Goal: Task Accomplishment & Management: Manage account settings

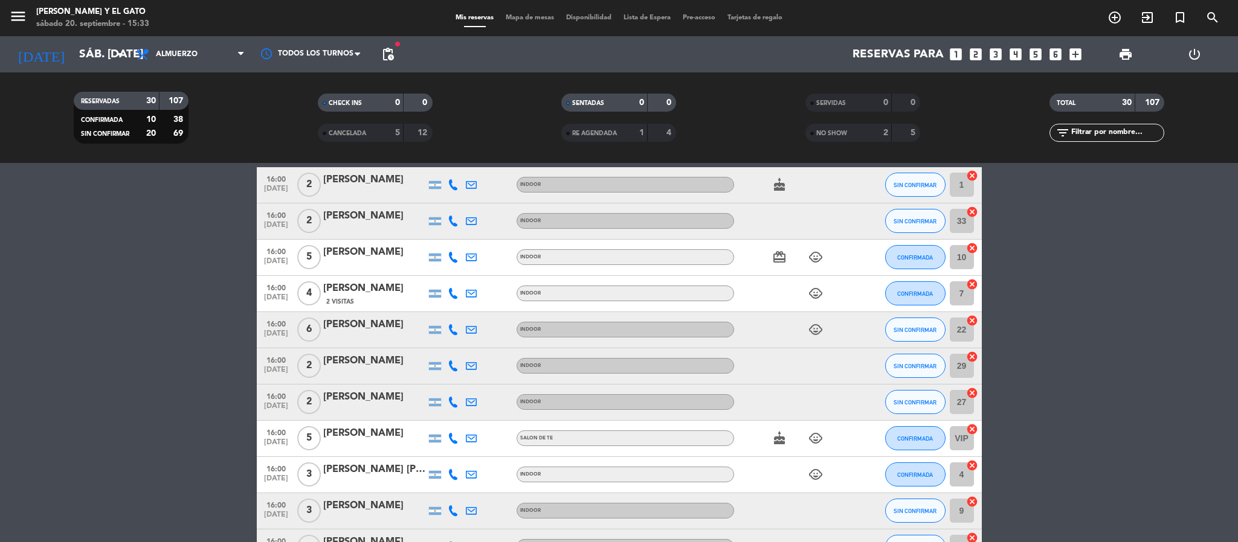
scroll to position [544, 0]
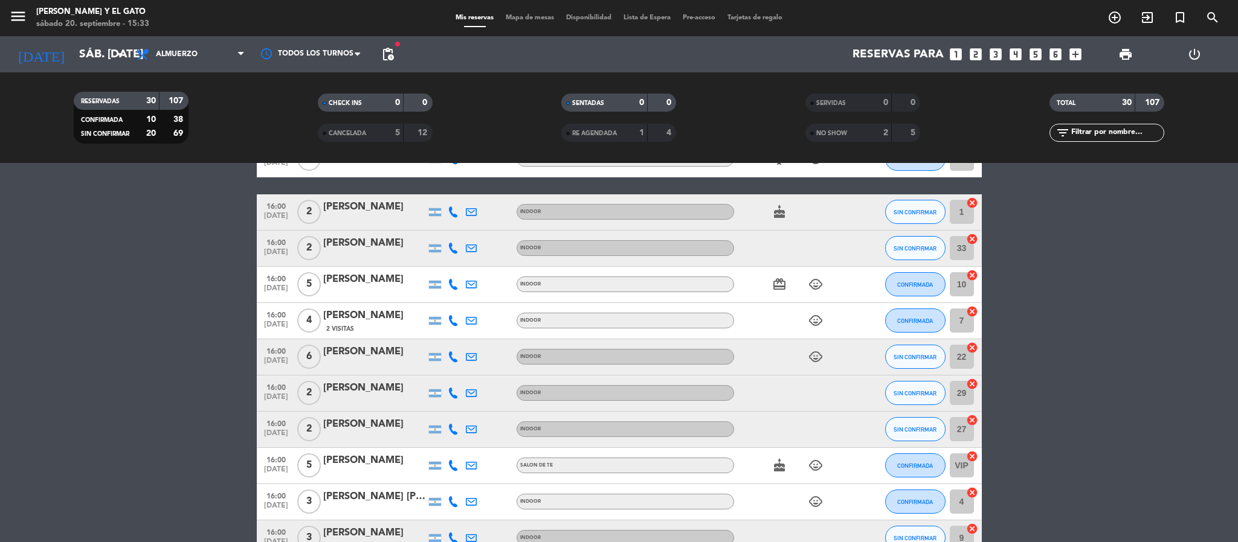
click at [1149, 346] on bookings-row "13:30 [DATE] 3 [PERSON_NAME] INDOOR SIN CONFIRMAR 10 cancel 13:30 [DATE] 6 [PER…" at bounding box center [619, 529] width 1238 height 954
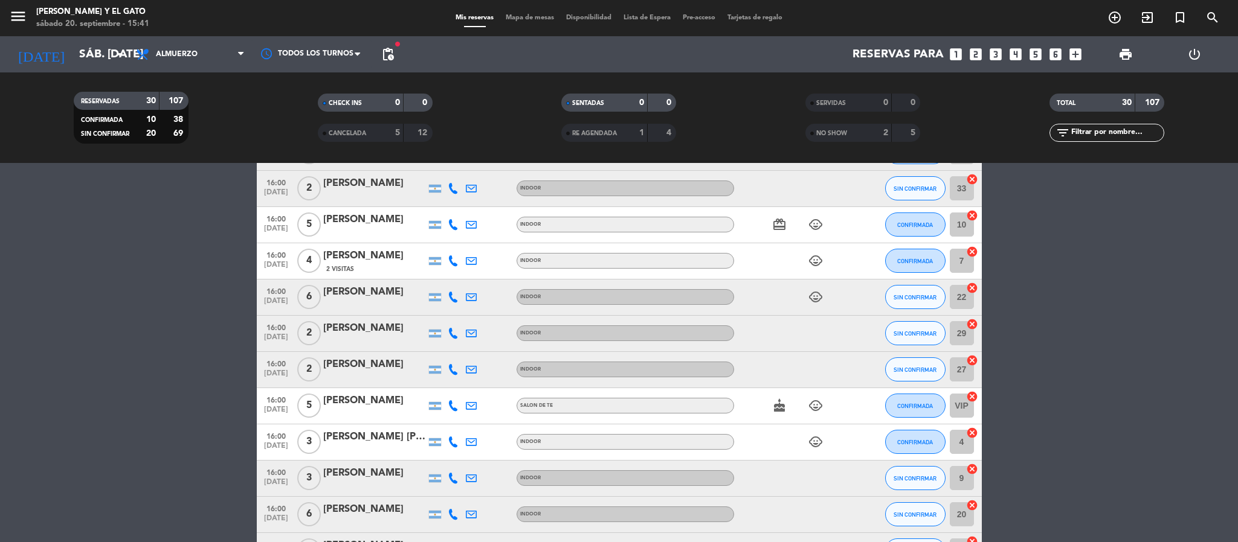
scroll to position [634, 0]
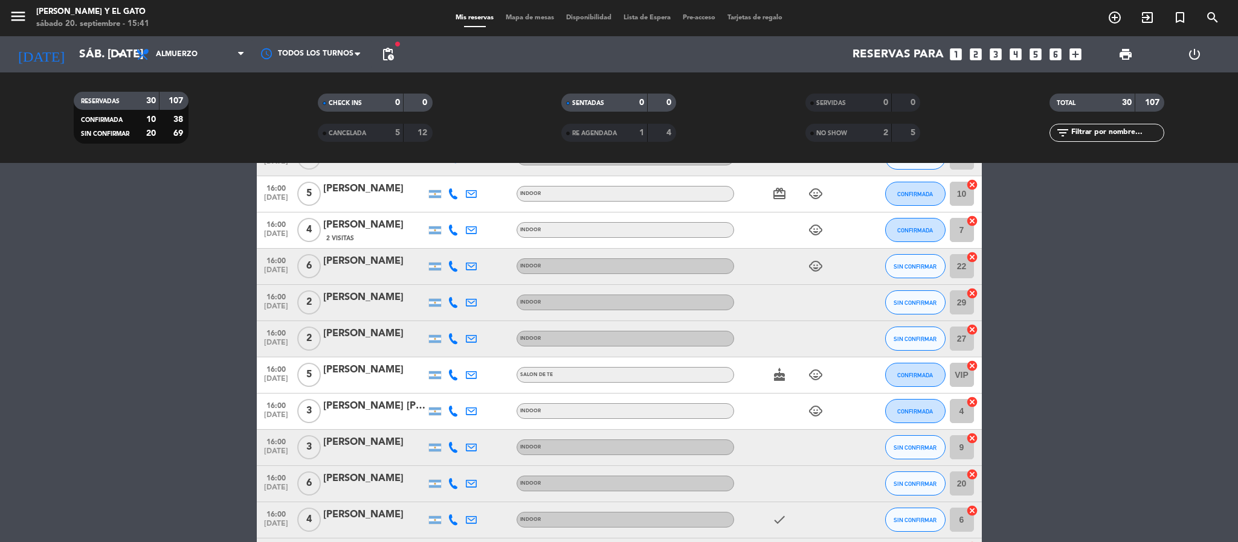
click at [378, 339] on div "[PERSON_NAME]" at bounding box center [374, 334] width 103 height 16
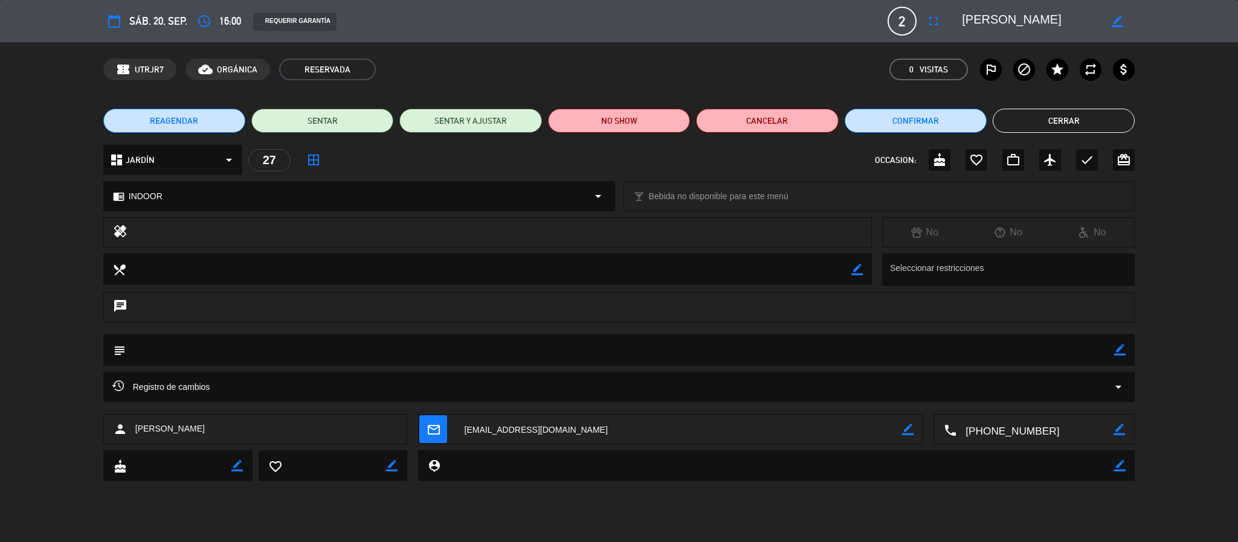
click at [1026, 127] on button "Cerrar" at bounding box center [1064, 121] width 142 height 24
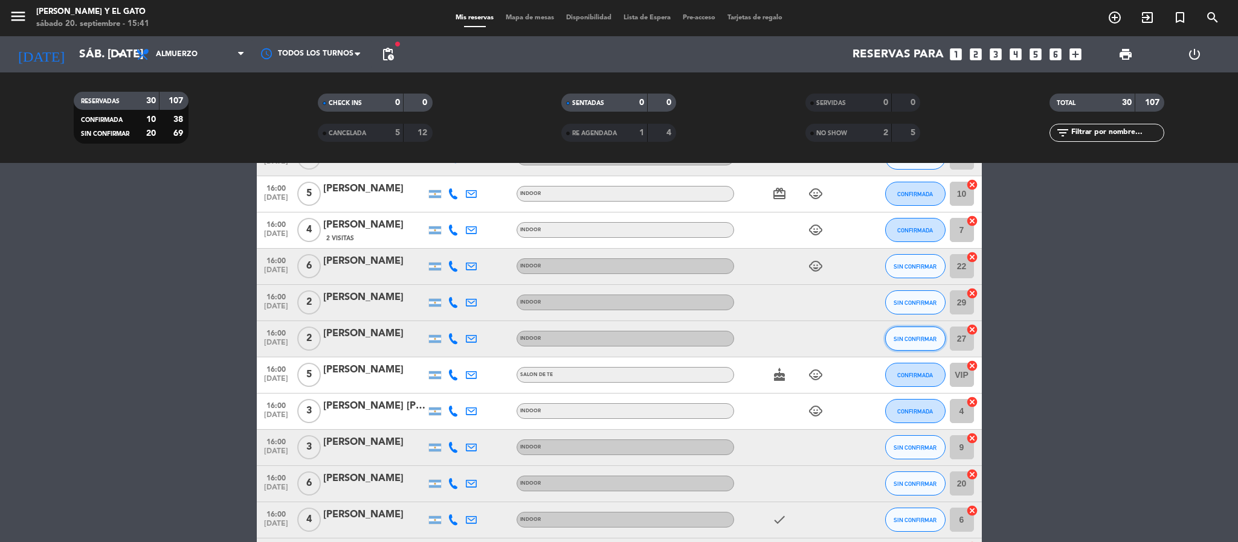
click at [899, 341] on span "SIN CONFIRMAR" at bounding box center [914, 339] width 43 height 7
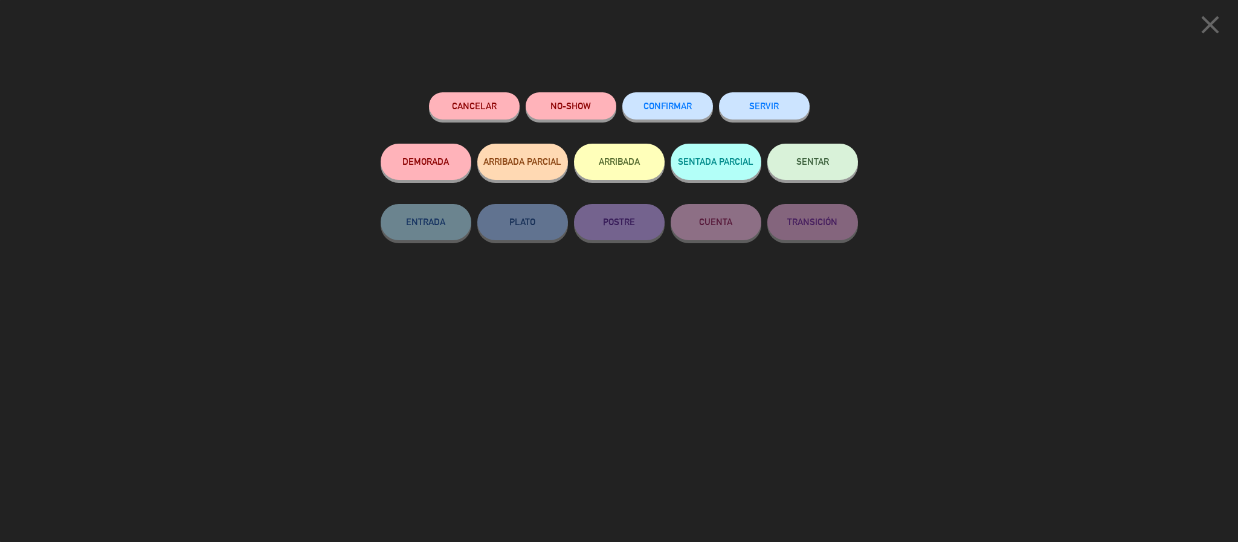
click at [657, 106] on span "CONFIRMAR" at bounding box center [667, 106] width 48 height 10
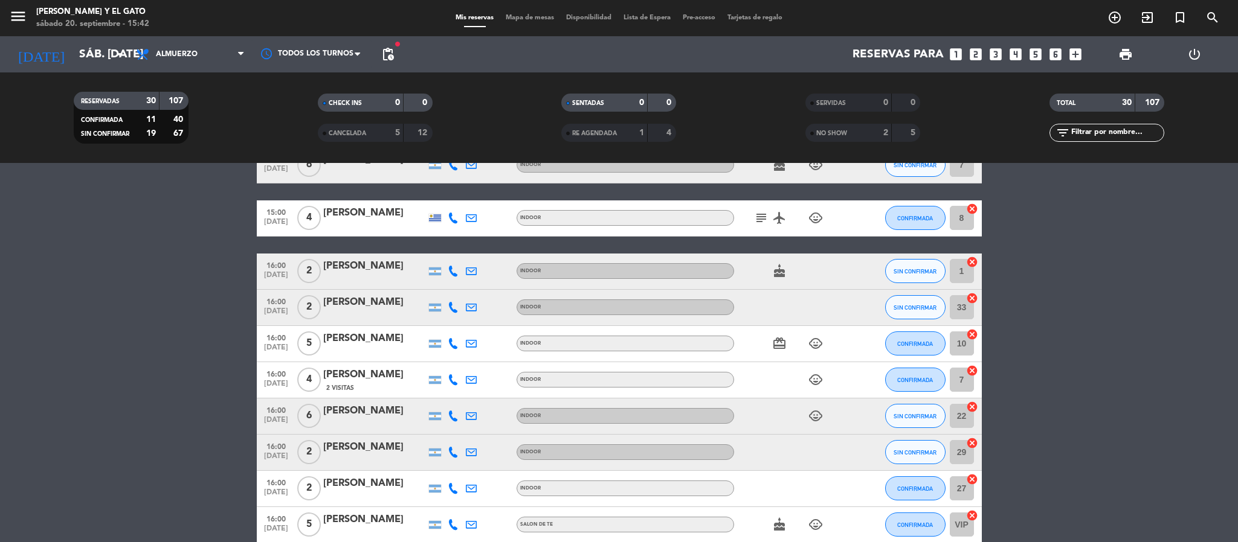
scroll to position [453, 0]
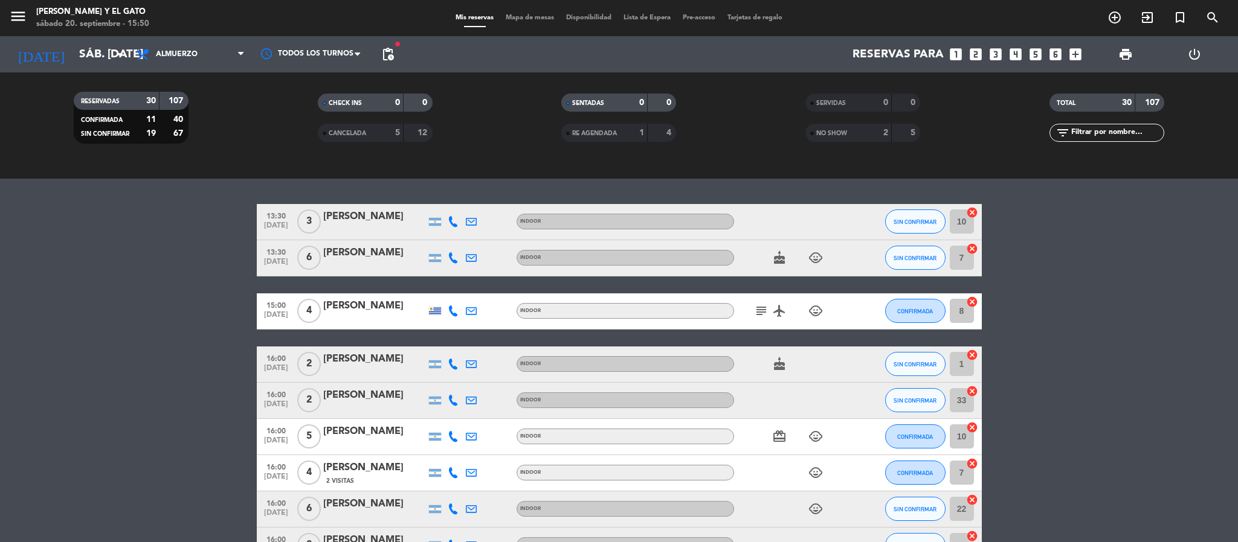
scroll to position [362, 0]
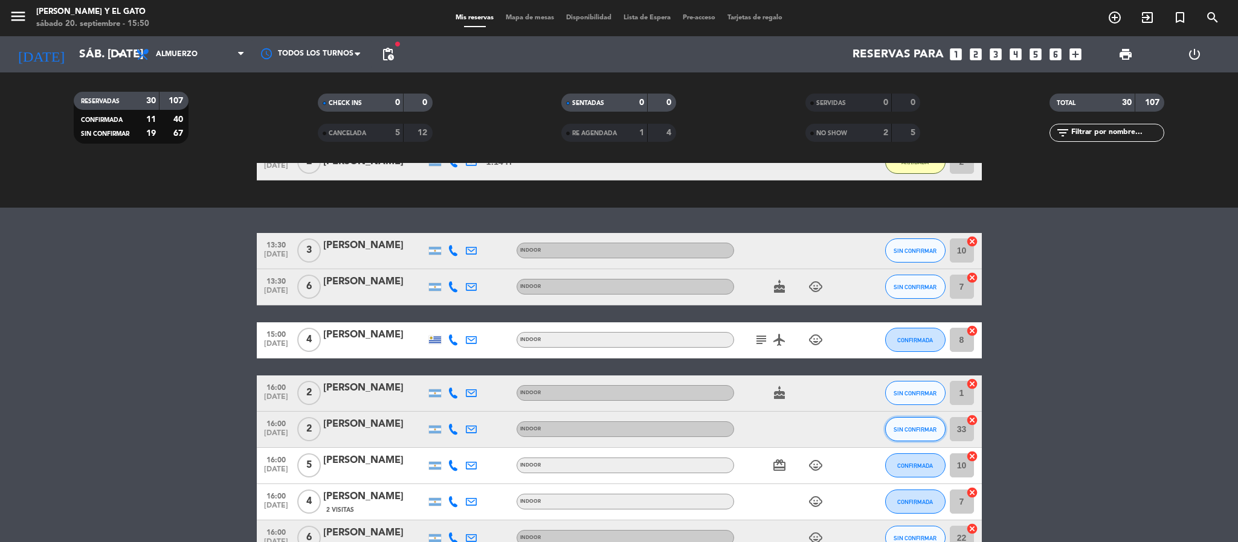
click at [915, 432] on span "SIN CONFIRMAR" at bounding box center [914, 429] width 43 height 7
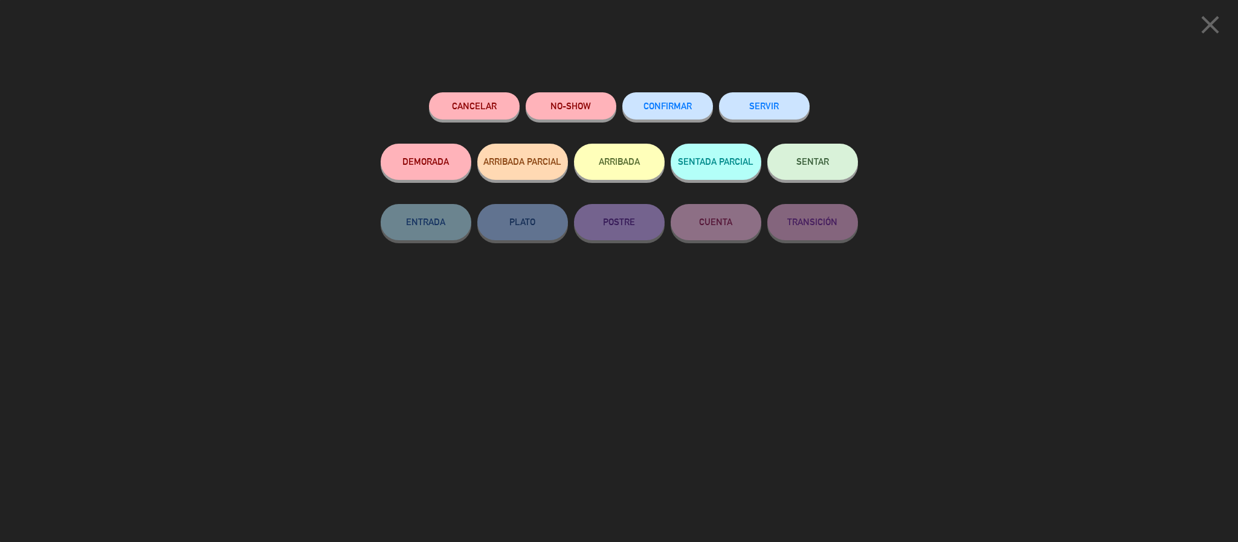
click at [673, 111] on span "CONFIRMAR" at bounding box center [667, 106] width 48 height 10
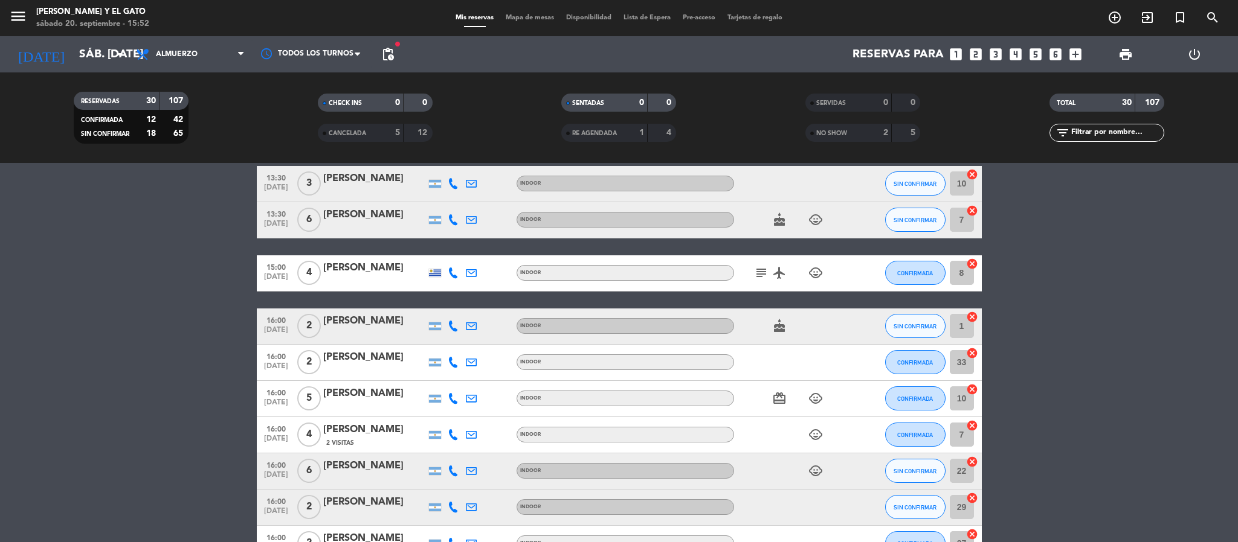
scroll to position [453, 0]
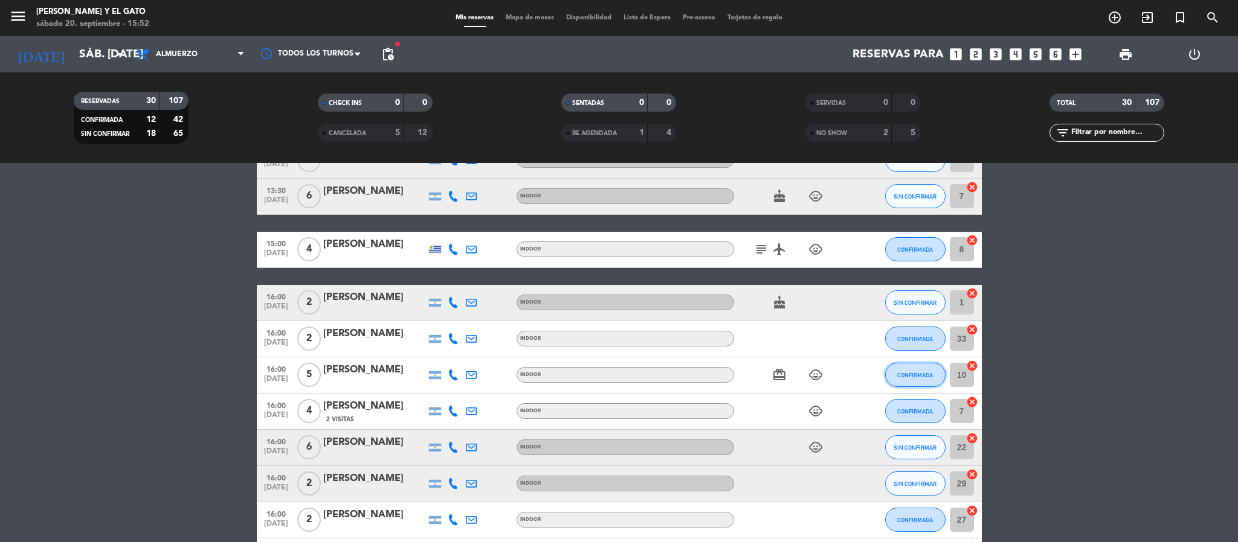
click at [910, 379] on span "CONFIRMADA" at bounding box center [915, 375] width 36 height 7
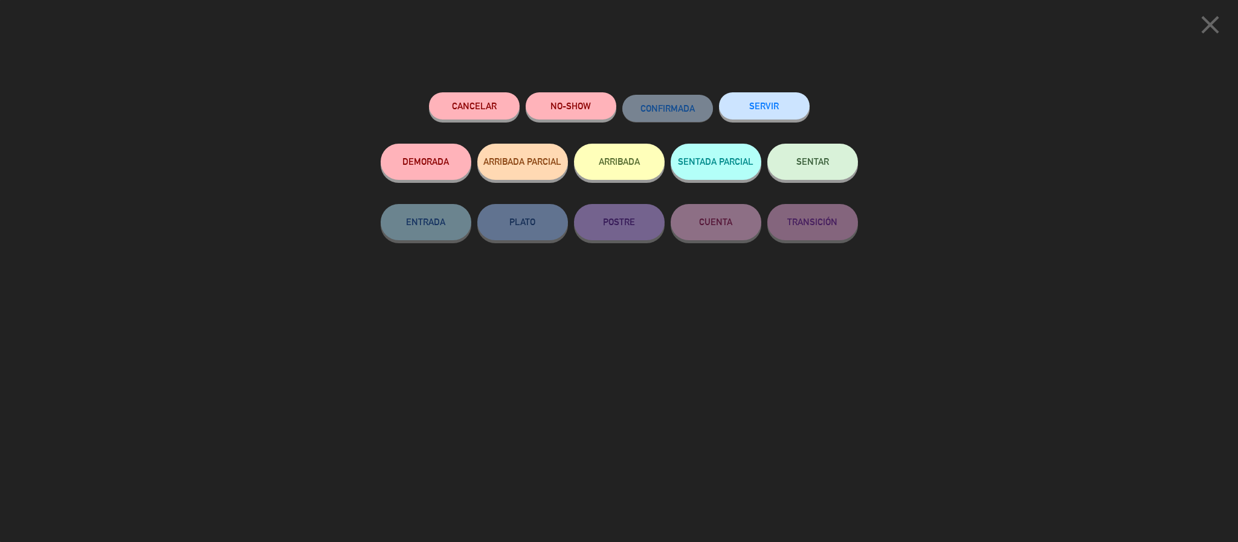
click at [634, 150] on button "ARRIBADA" at bounding box center [619, 162] width 91 height 36
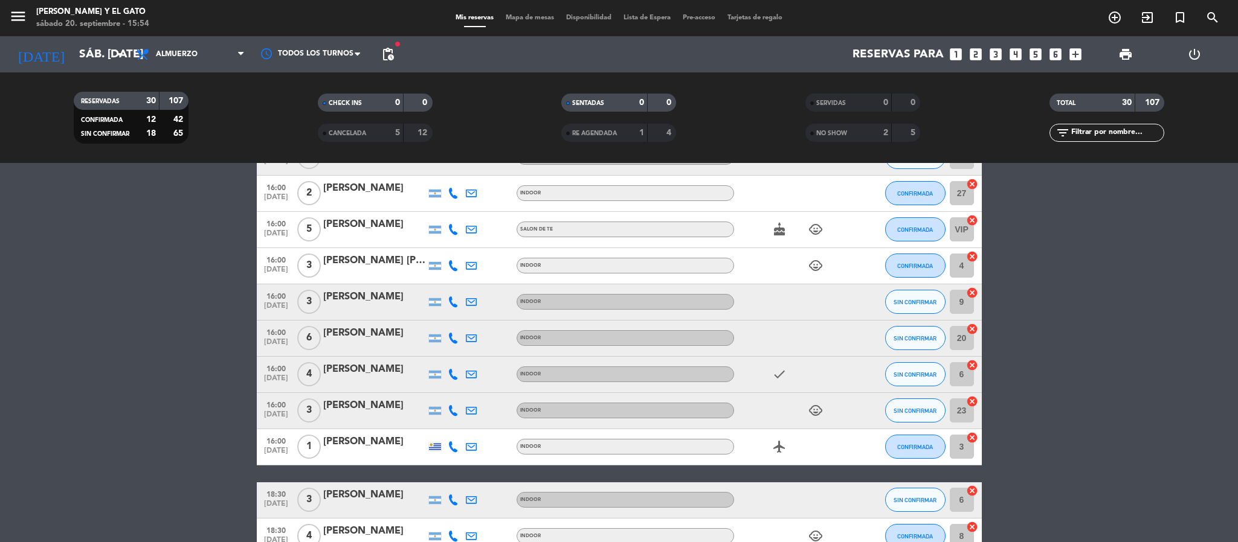
scroll to position [816, 0]
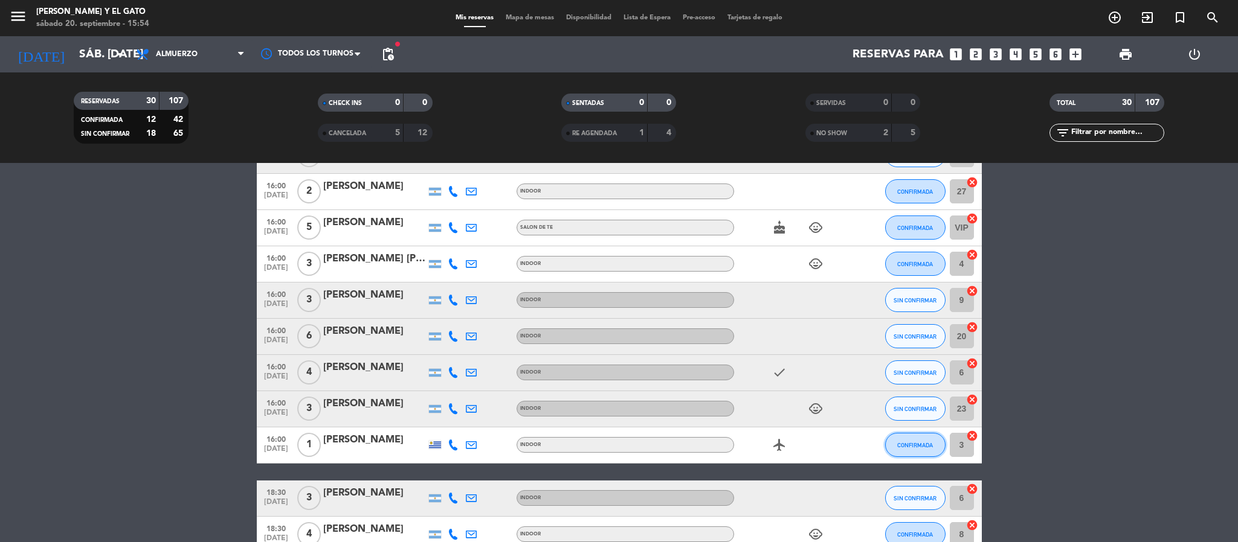
click at [932, 443] on span "CONFIRMADA" at bounding box center [915, 445] width 36 height 7
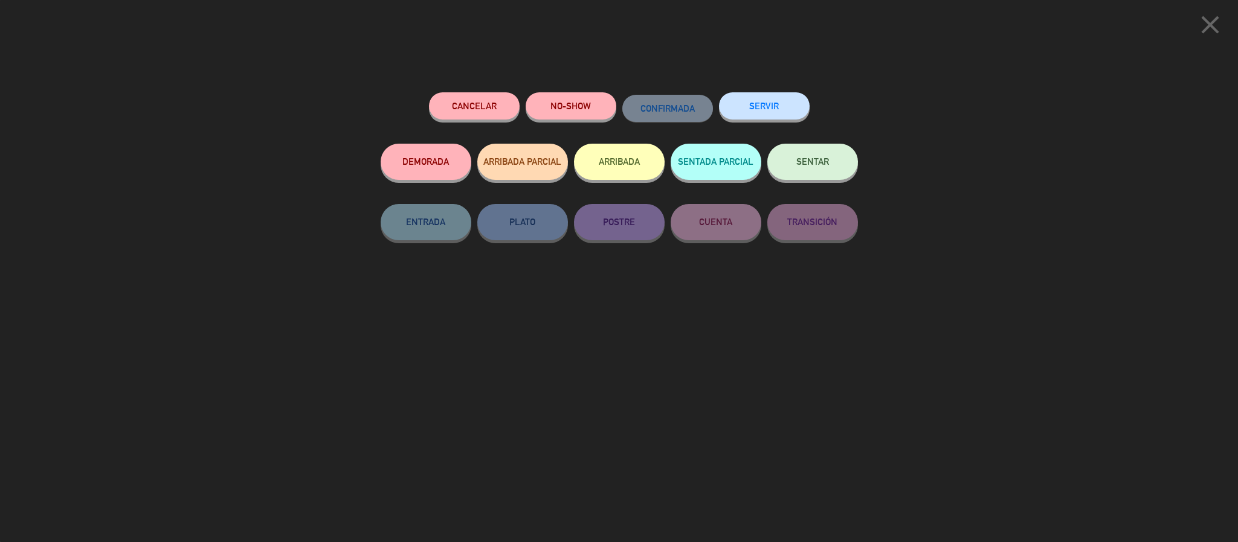
click at [627, 166] on button "ARRIBADA" at bounding box center [619, 162] width 91 height 36
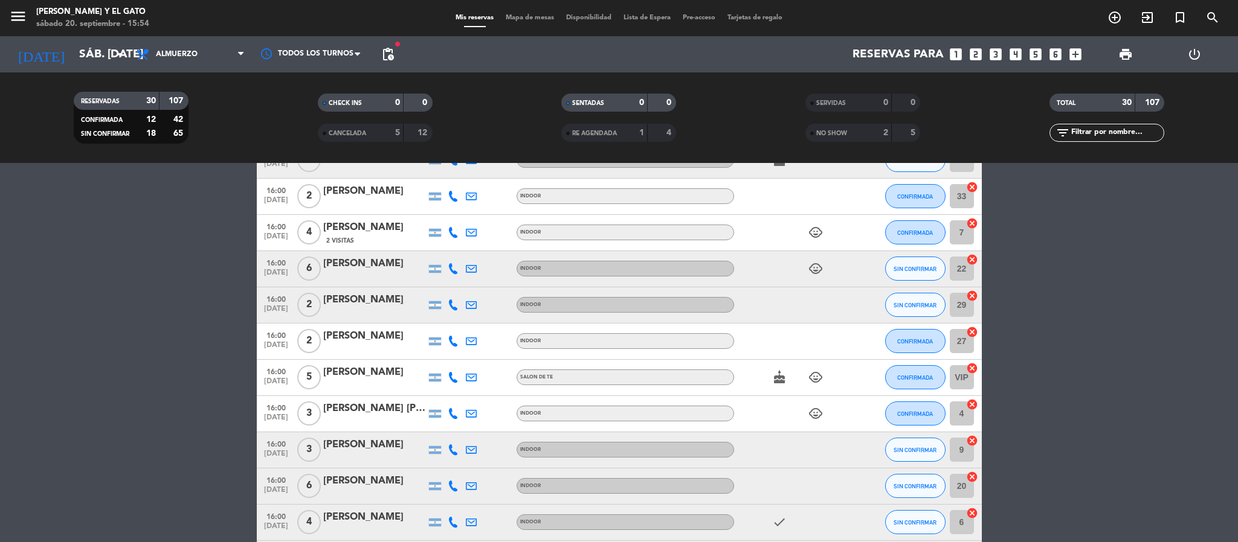
scroll to position [704, 0]
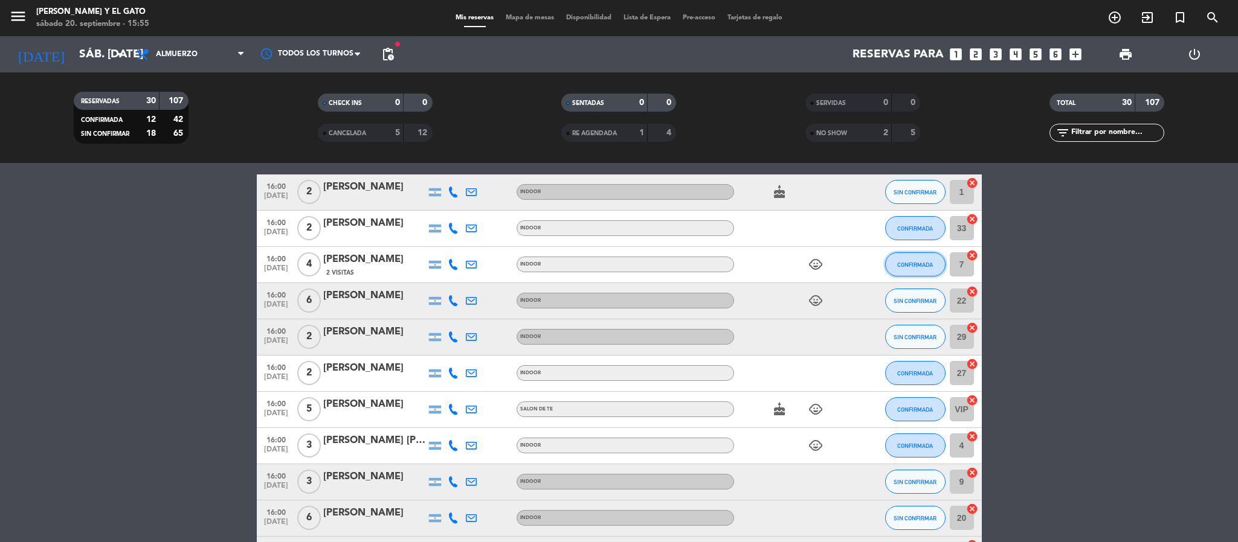
click at [901, 269] on button "CONFIRMADA" at bounding box center [915, 265] width 60 height 24
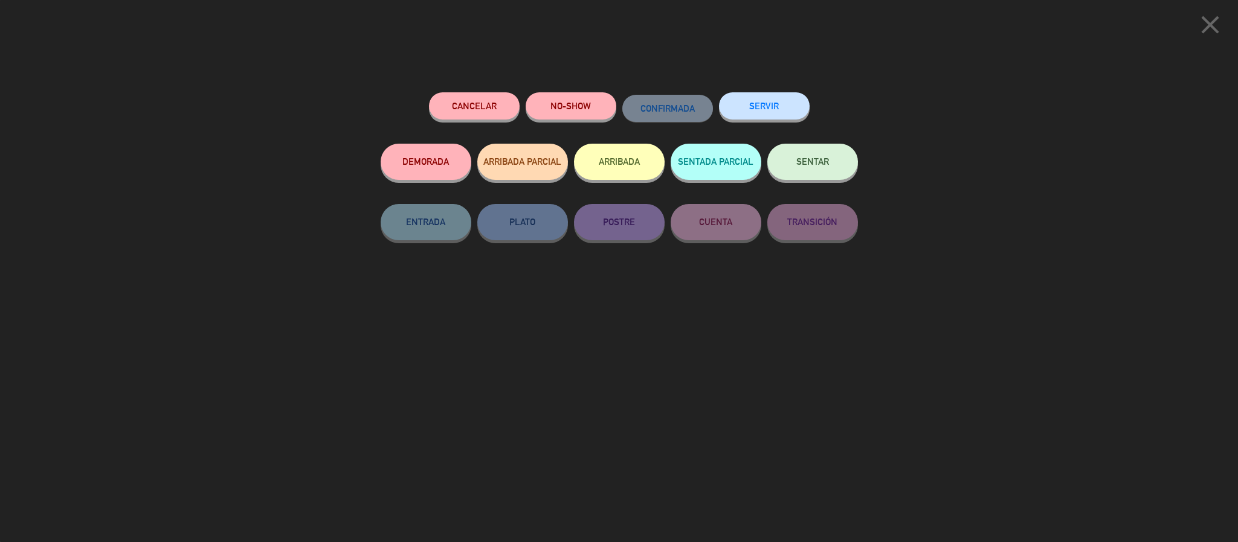
click at [642, 160] on button "ARRIBADA" at bounding box center [619, 162] width 91 height 36
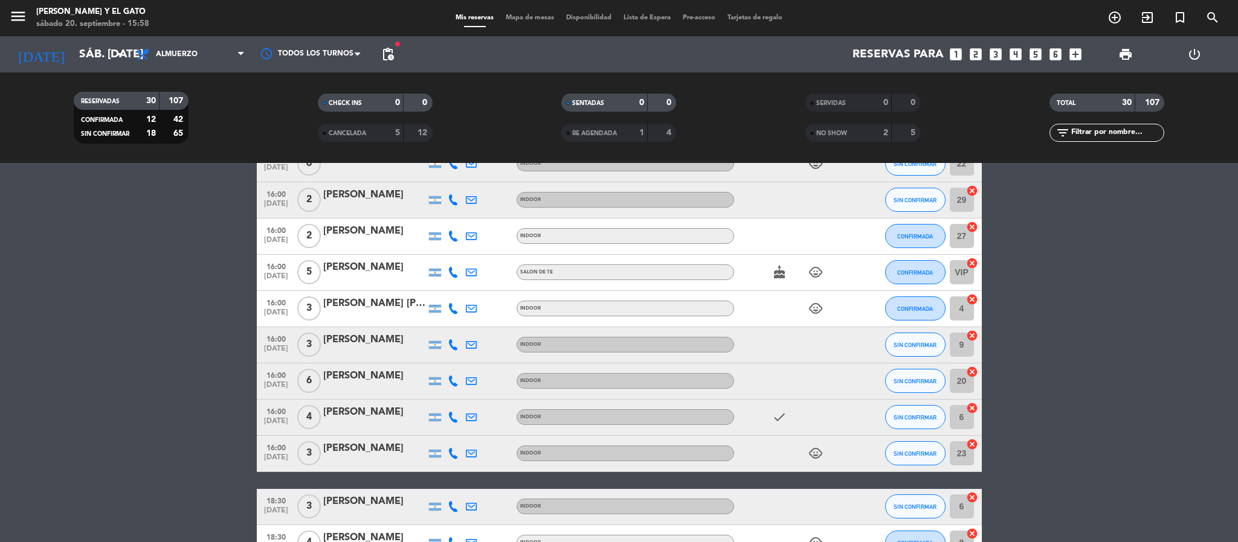
scroll to position [848, 0]
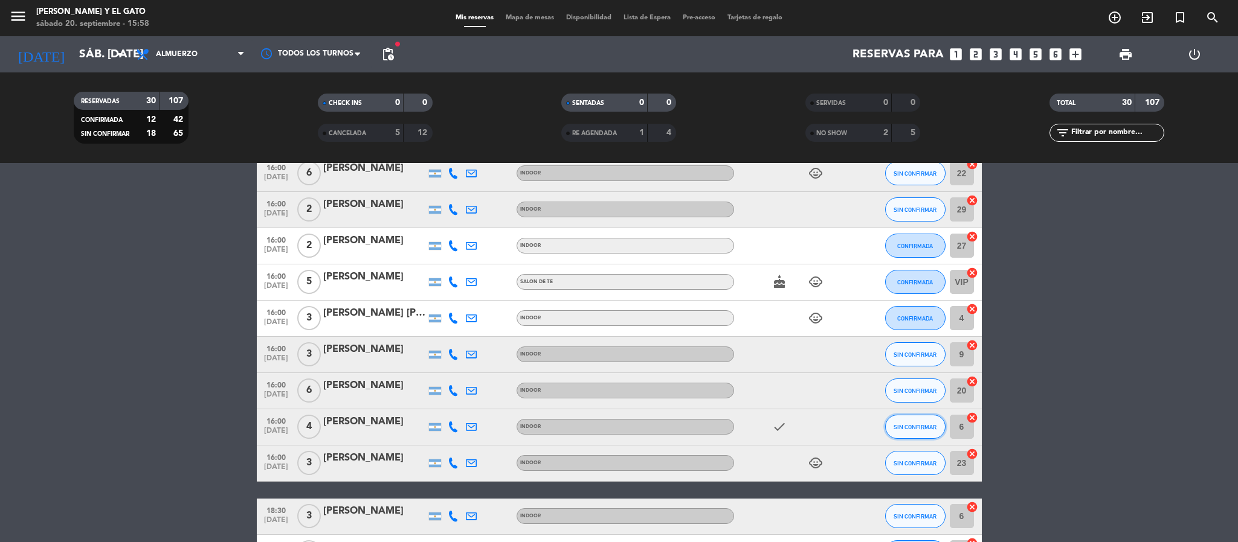
click at [906, 430] on span "SIN CONFIRMAR" at bounding box center [914, 427] width 43 height 7
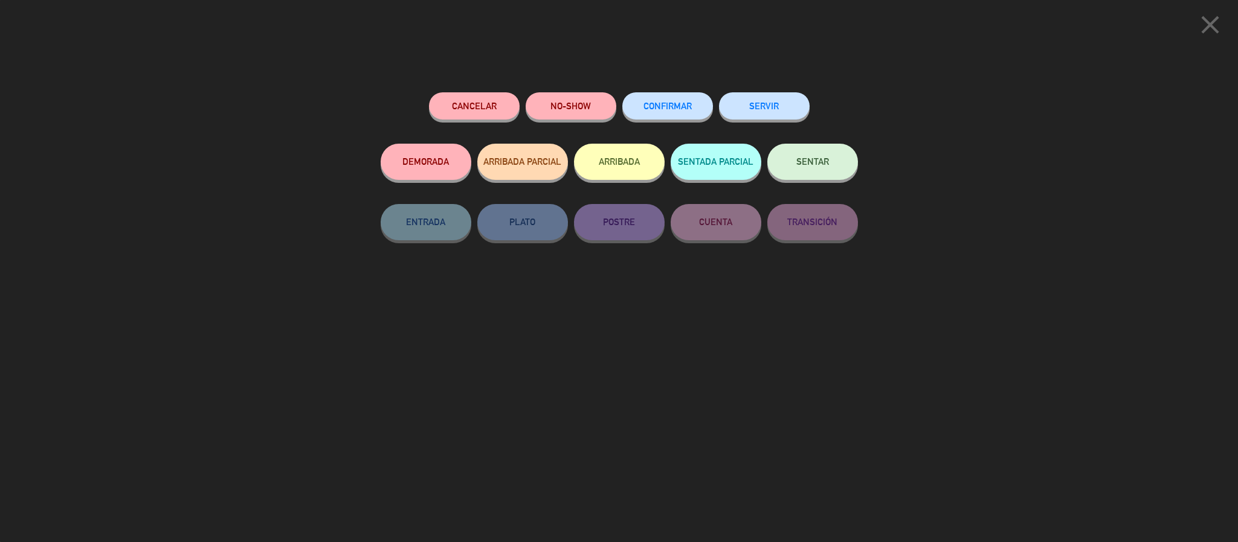
click at [604, 166] on button "ARRIBADA" at bounding box center [619, 162] width 91 height 36
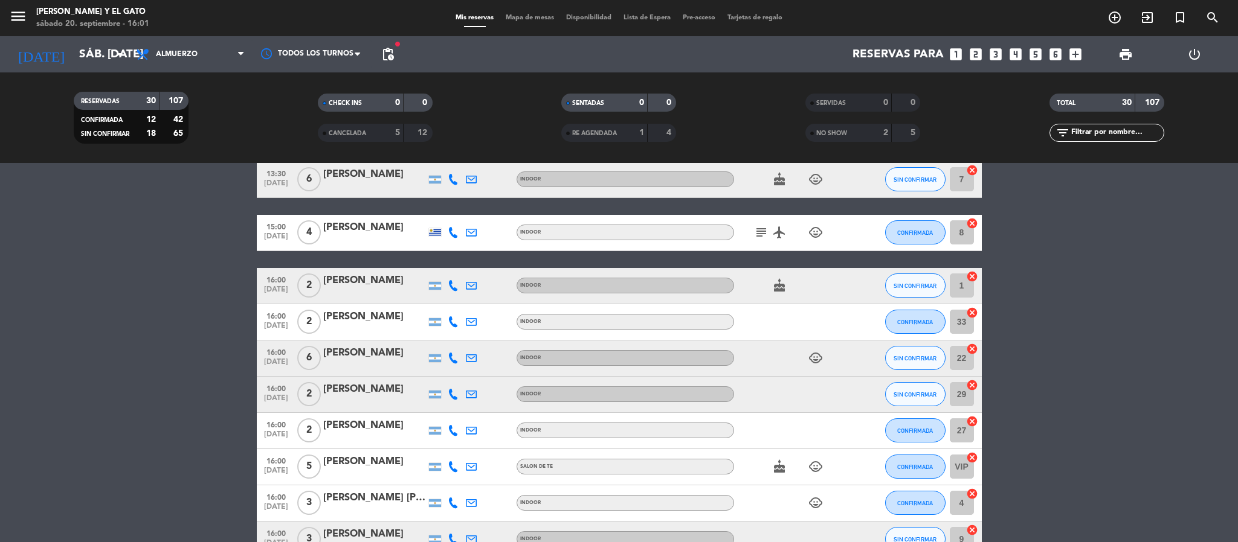
scroll to position [790, 0]
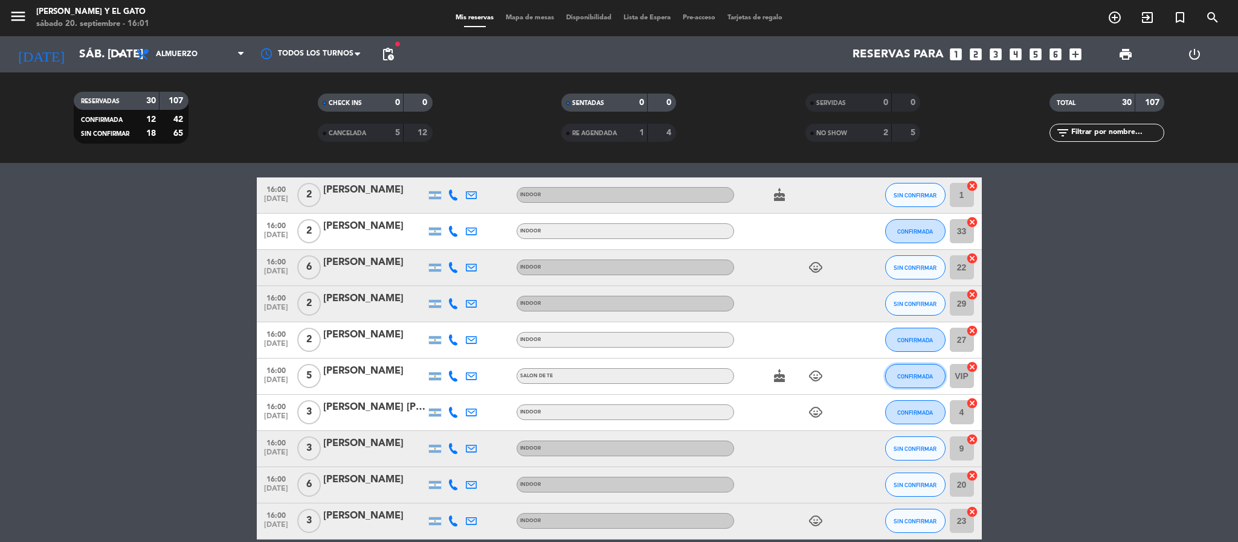
click at [915, 381] on button "CONFIRMADA" at bounding box center [915, 376] width 60 height 24
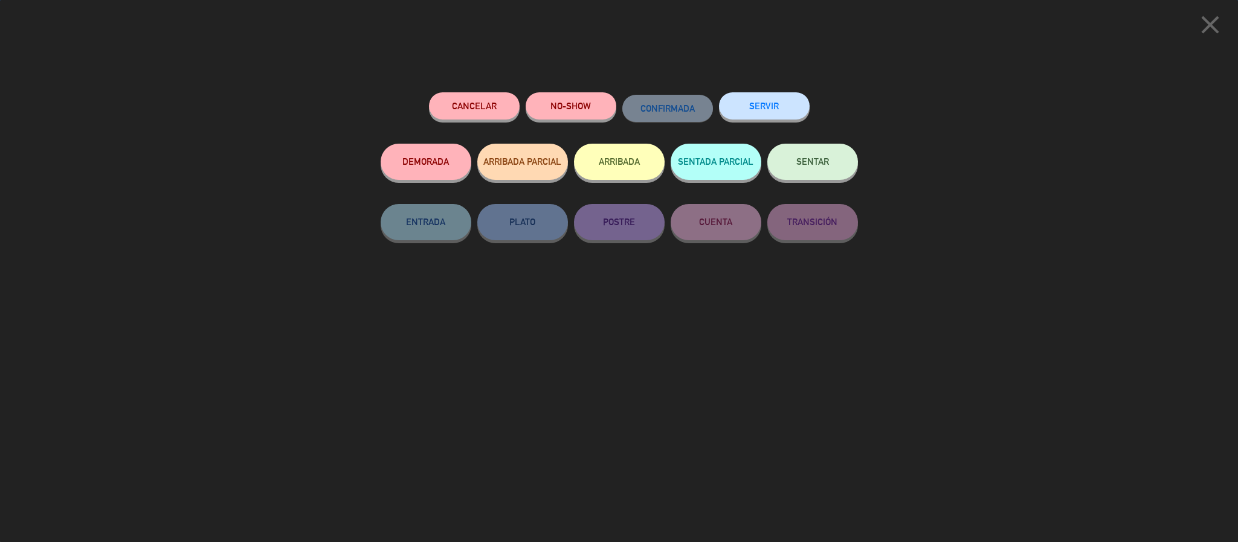
click at [622, 170] on button "ARRIBADA" at bounding box center [619, 162] width 91 height 36
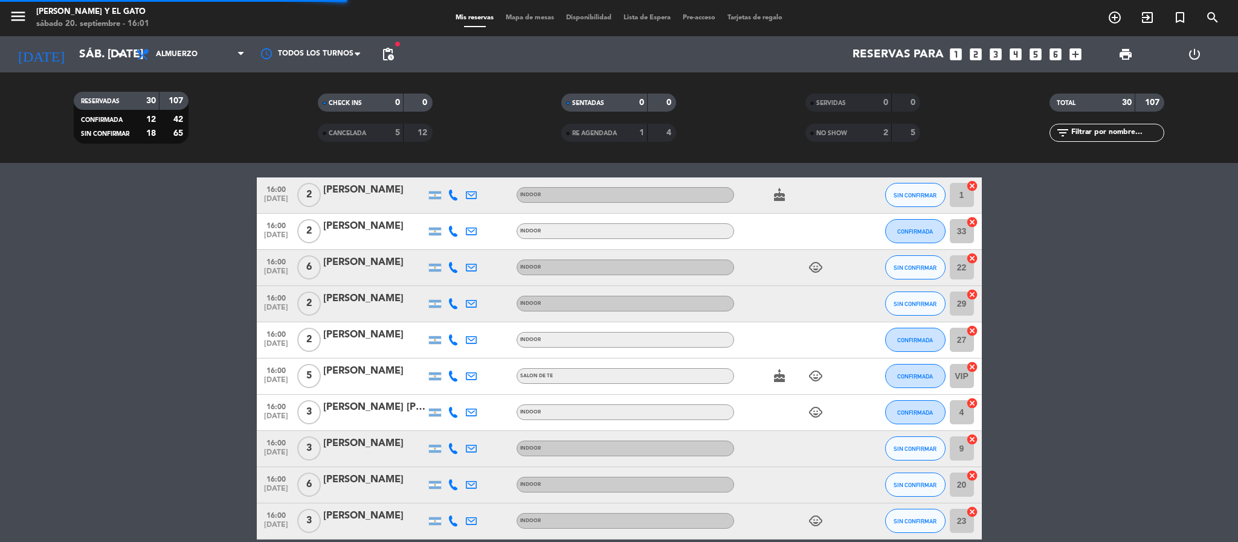
scroll to position [843, 0]
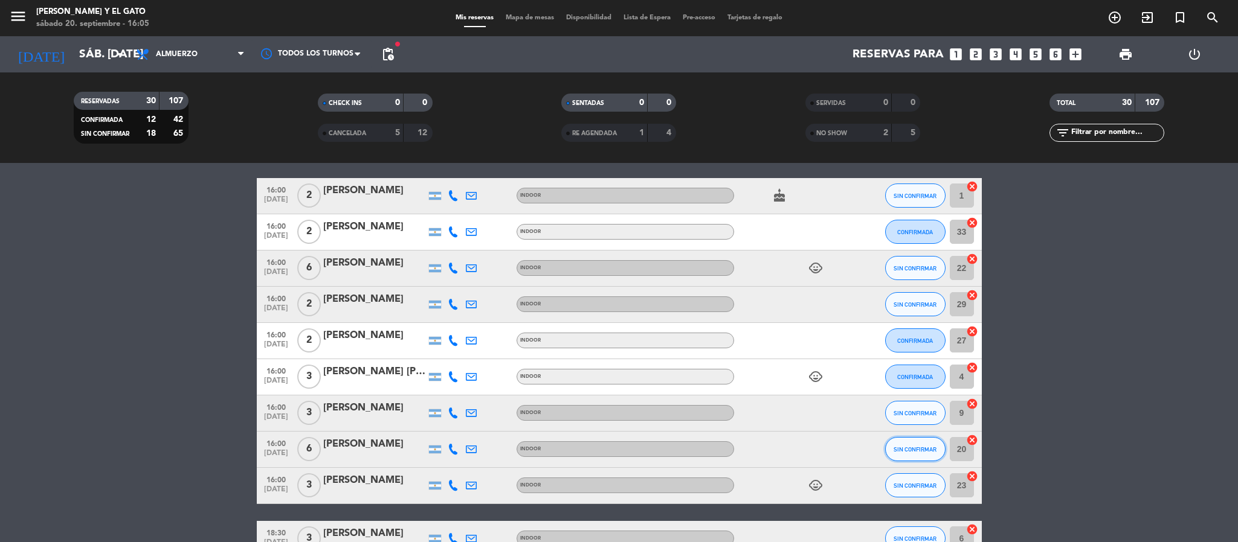
click at [910, 455] on button "SIN CONFIRMAR" at bounding box center [915, 449] width 60 height 24
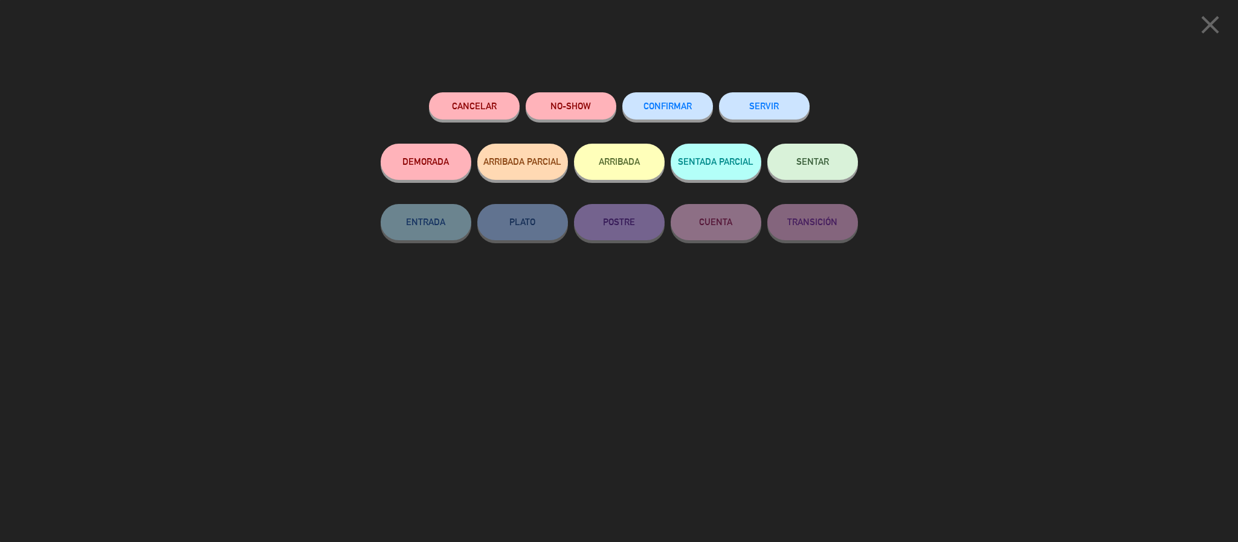
click at [622, 164] on button "ARRIBADA" at bounding box center [619, 162] width 91 height 36
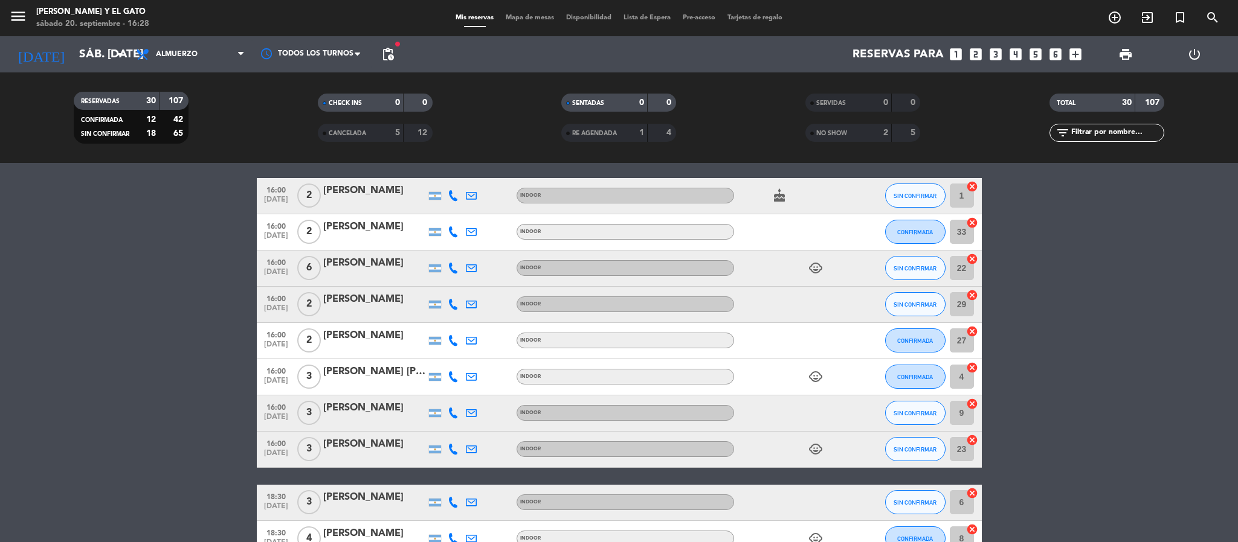
scroll to position [1060, 0]
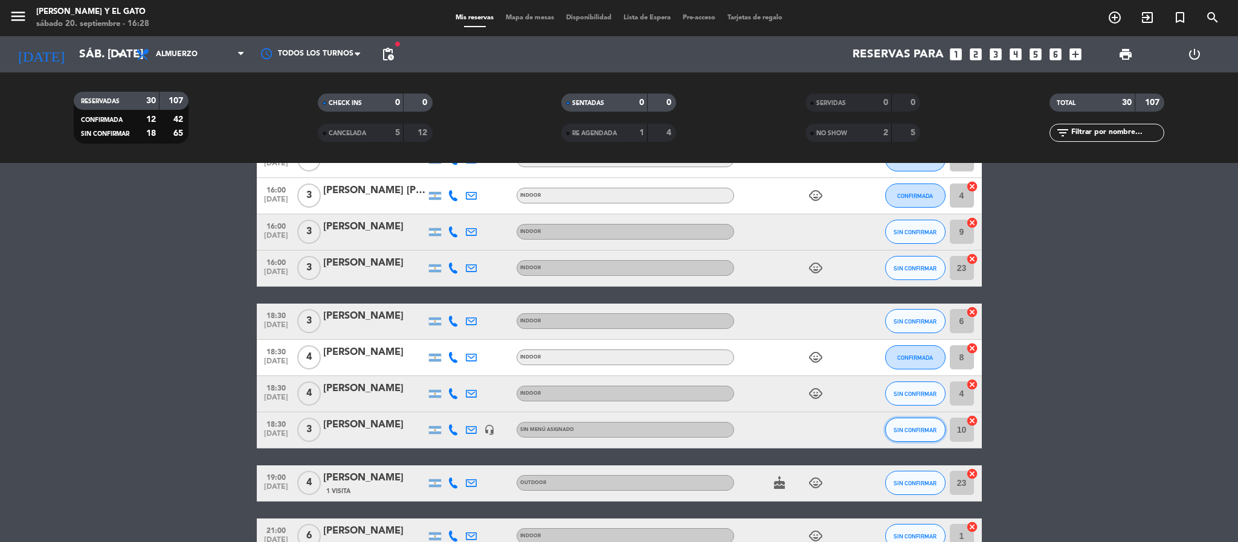
click at [912, 430] on span "SIN CONFIRMAR" at bounding box center [914, 430] width 43 height 7
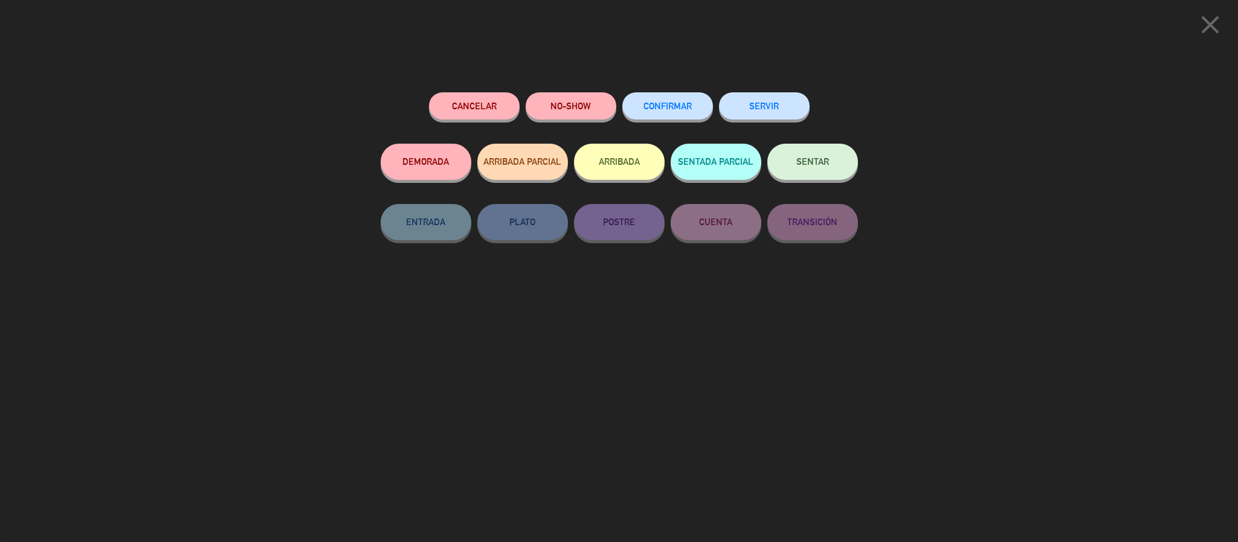
click at [577, 109] on button "NO-SHOW" at bounding box center [571, 105] width 91 height 27
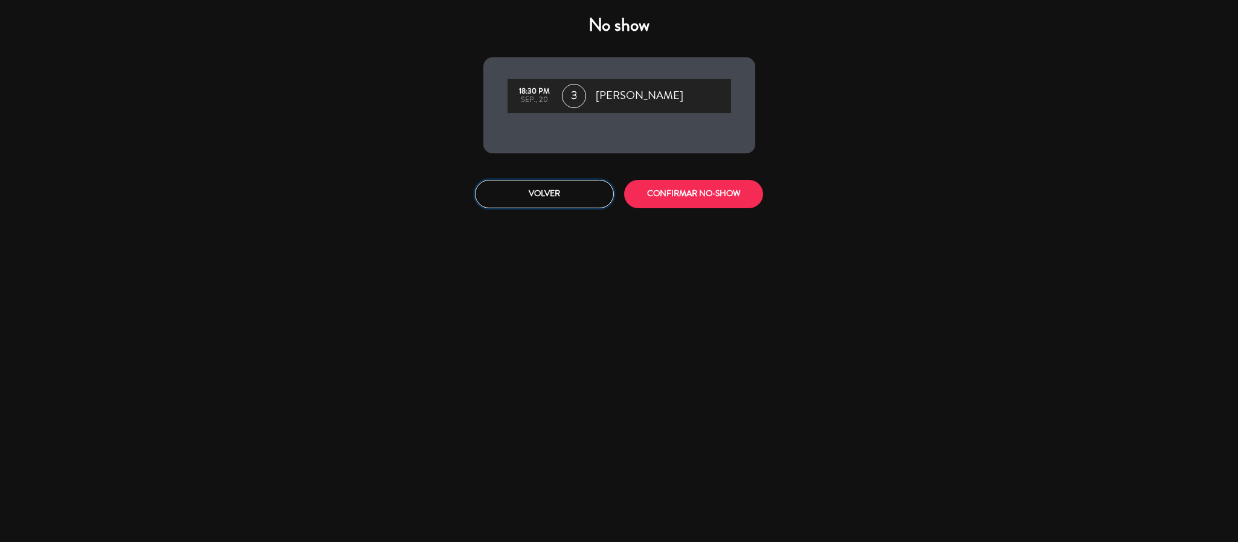
click at [580, 202] on button "Volver" at bounding box center [544, 194] width 139 height 28
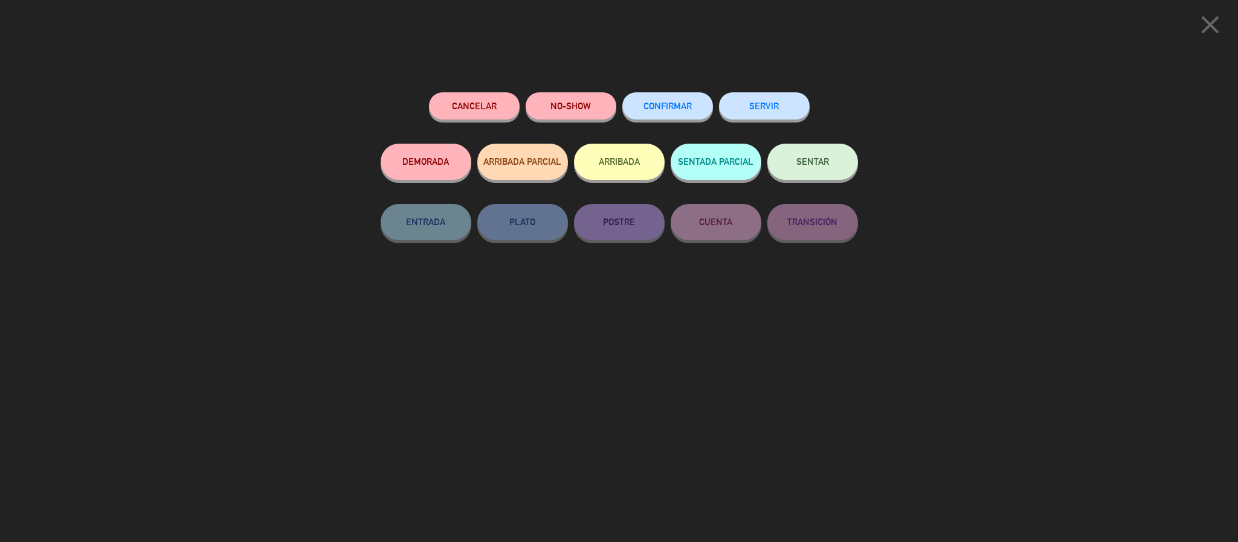
click at [477, 112] on button "Cancelar" at bounding box center [474, 105] width 91 height 27
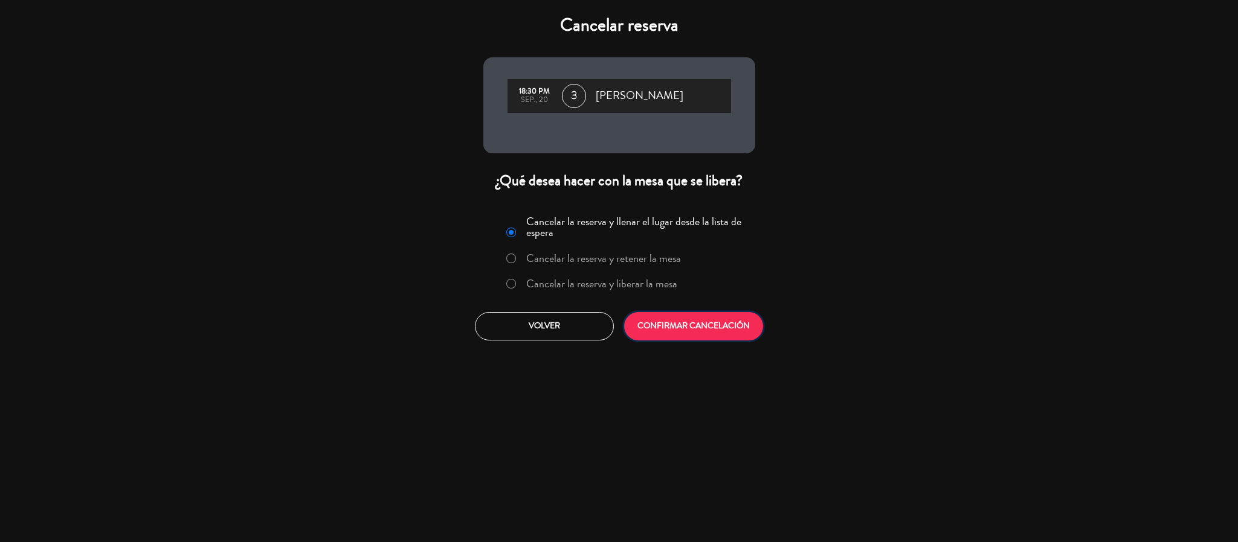
click at [711, 325] on button "CONFIRMAR CANCELACIÓN" at bounding box center [693, 326] width 139 height 28
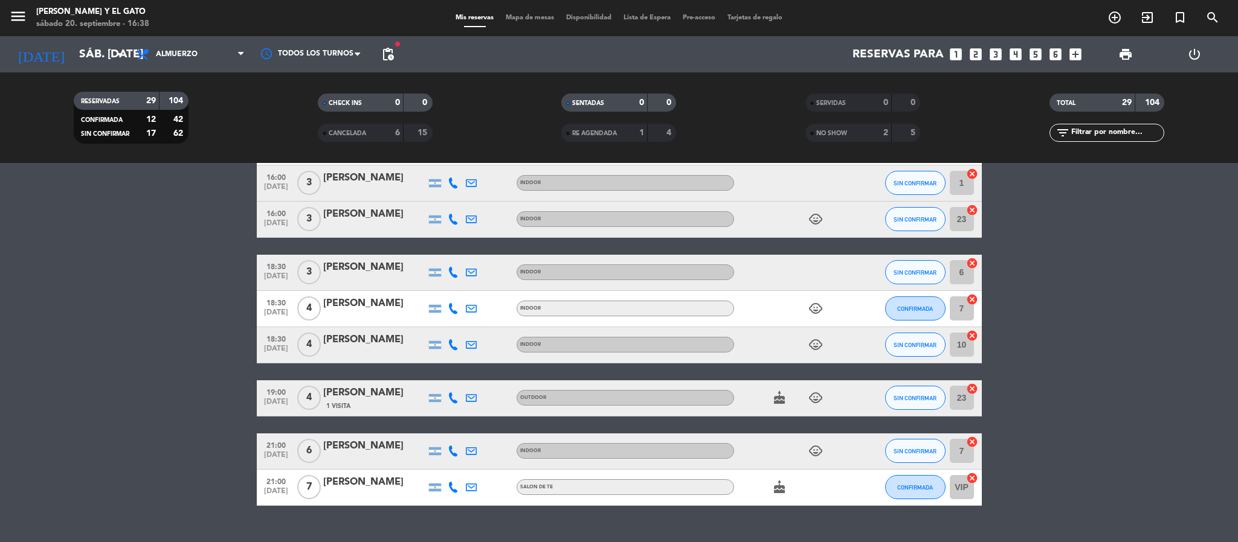
scroll to position [1133, 0]
